Goal: Task Accomplishment & Management: Use online tool/utility

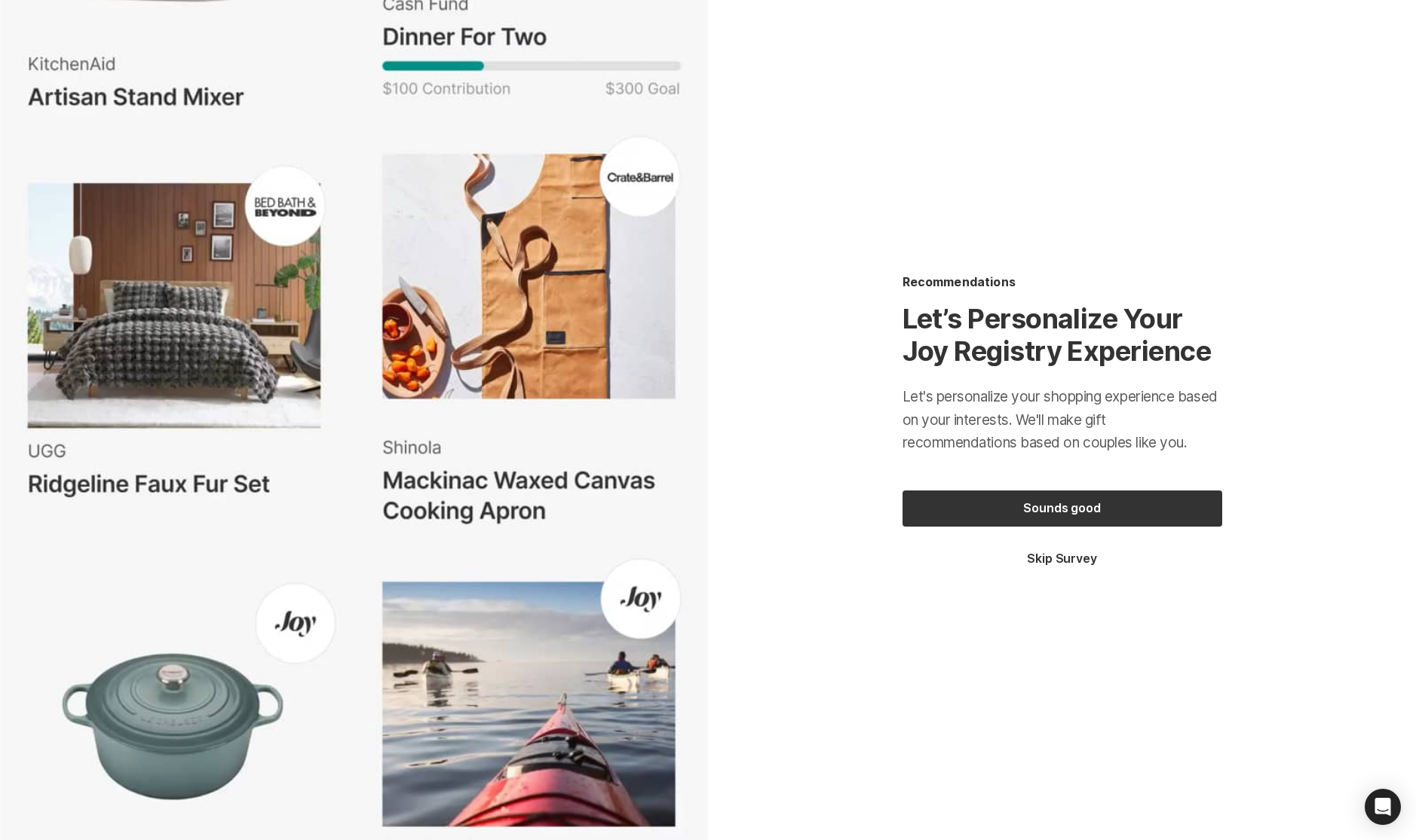
click at [1040, 558] on button "Skip Survey" at bounding box center [1063, 559] width 319 height 17
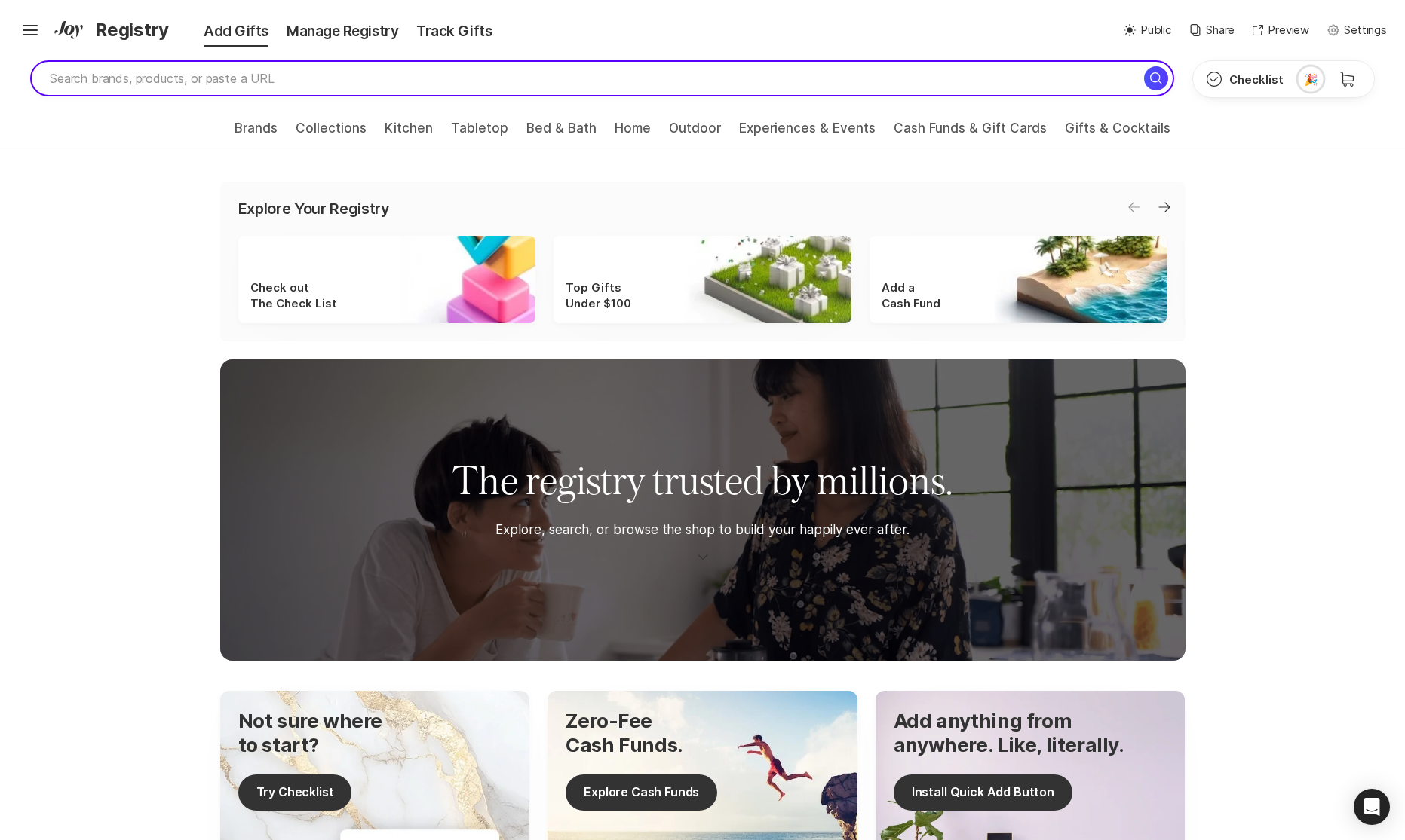
click at [467, 64] on input "search" at bounding box center [602, 78] width 1144 height 37
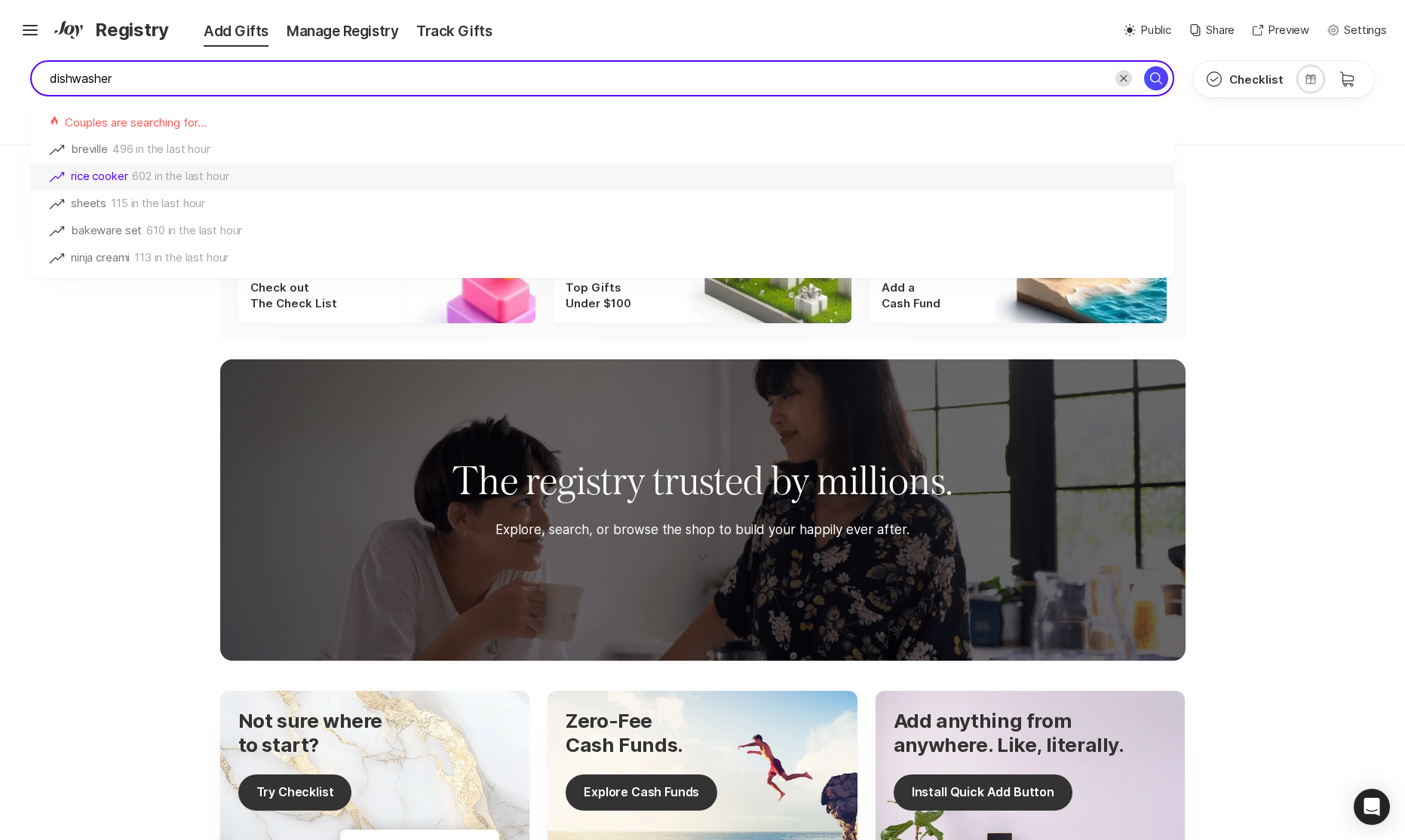
type input "dishwasher"
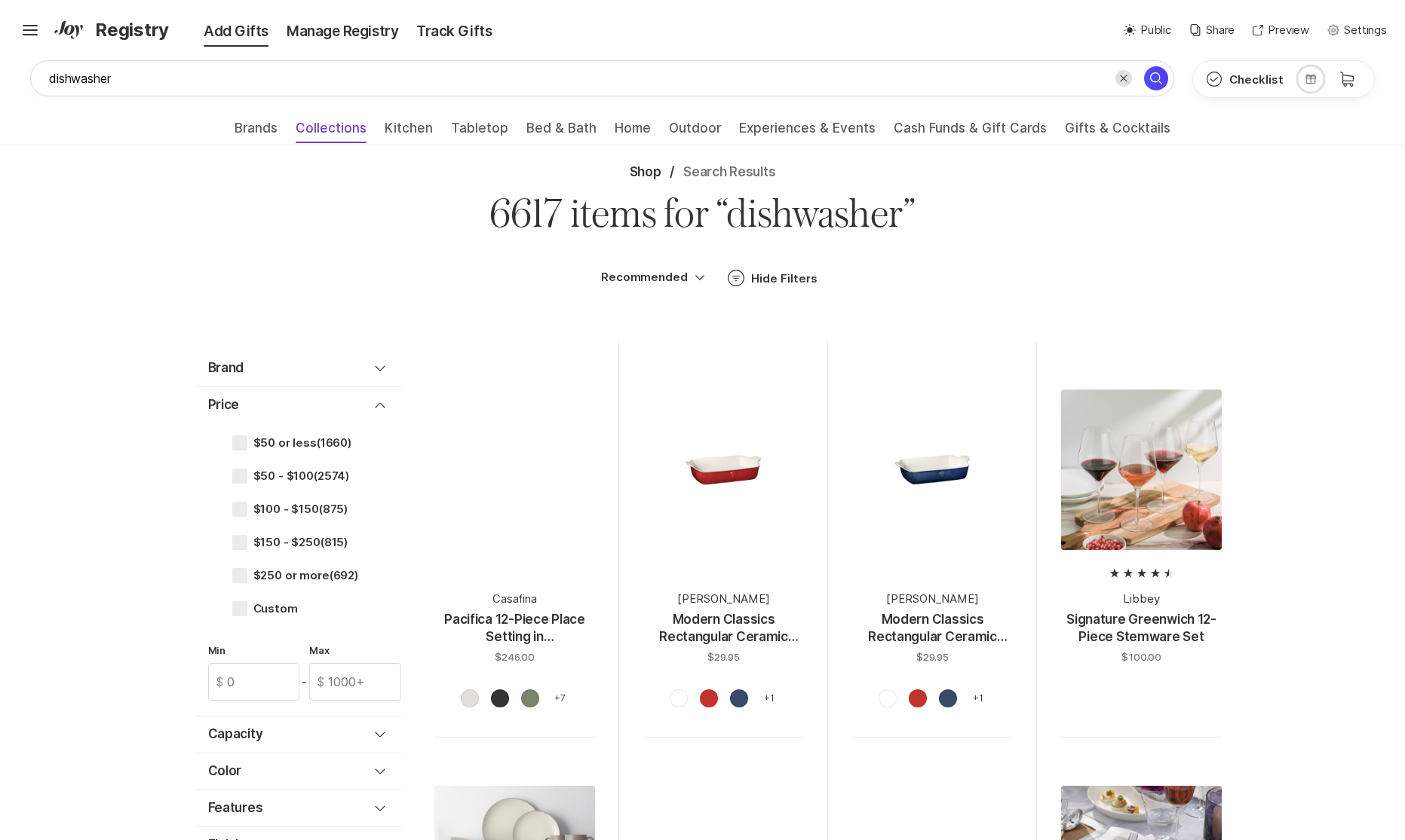
click at [314, 127] on span "Collections" at bounding box center [330, 132] width 70 height 24
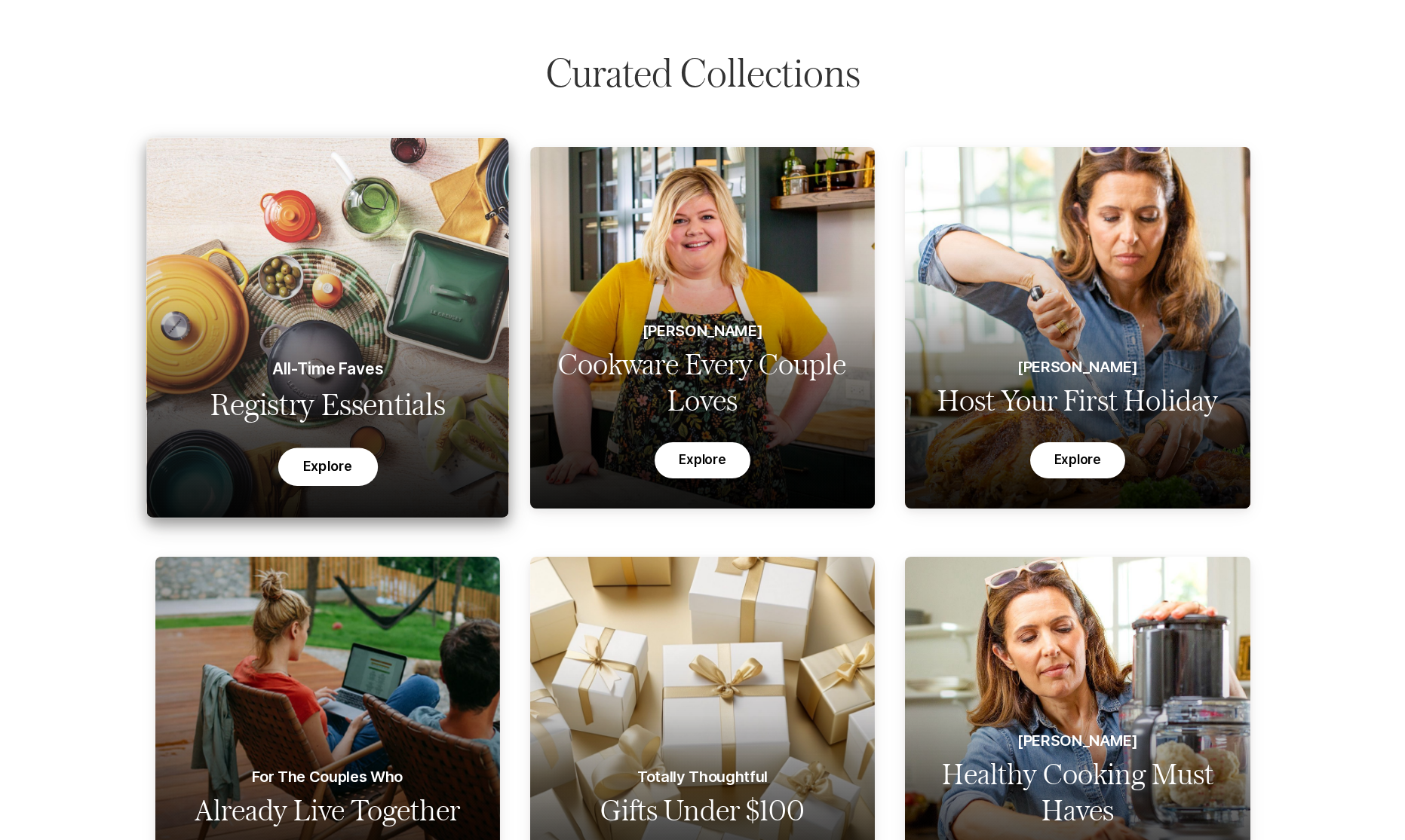
scroll to position [181, 0]
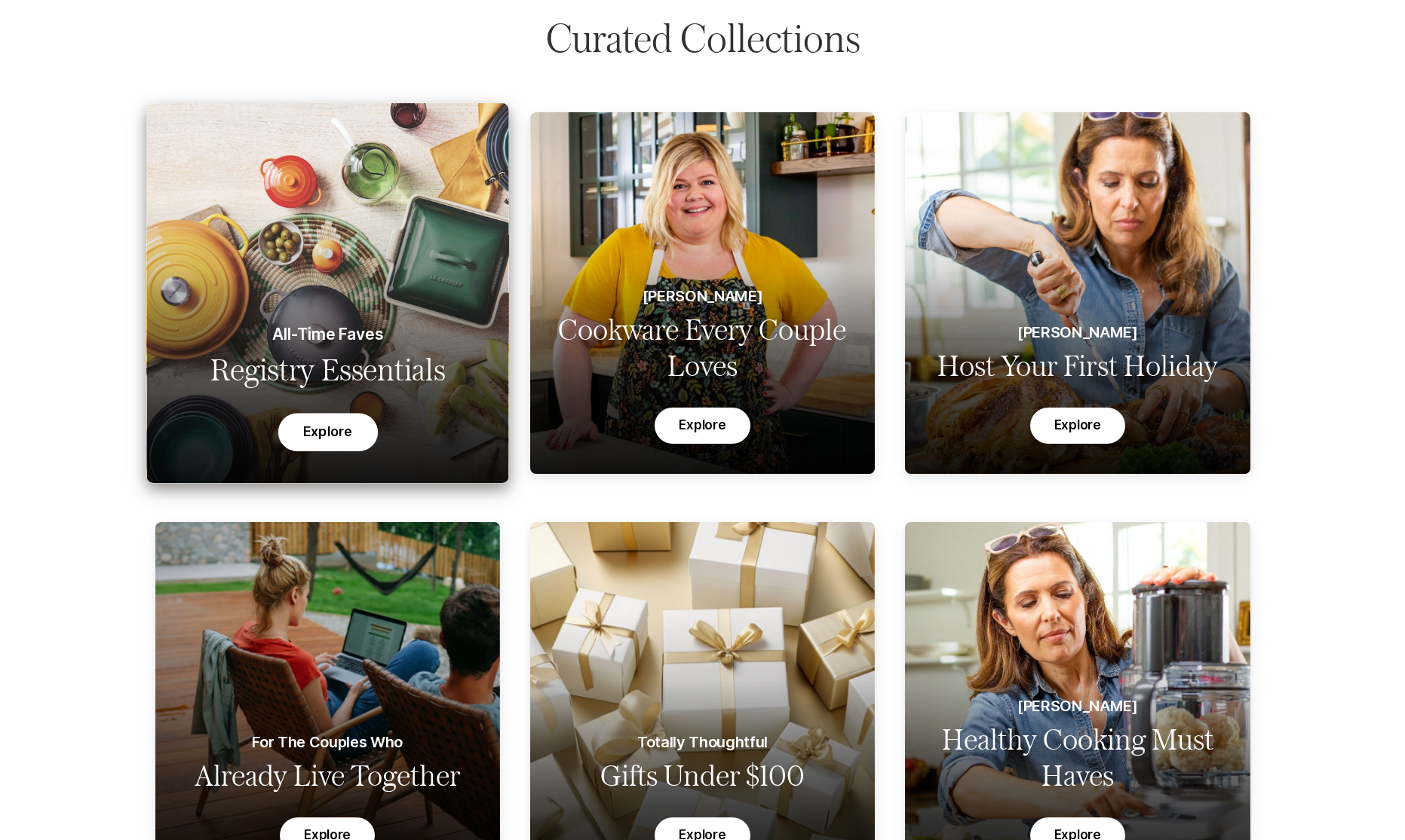
click at [329, 425] on button "Explore" at bounding box center [327, 432] width 100 height 37
